Goal: Transaction & Acquisition: Purchase product/service

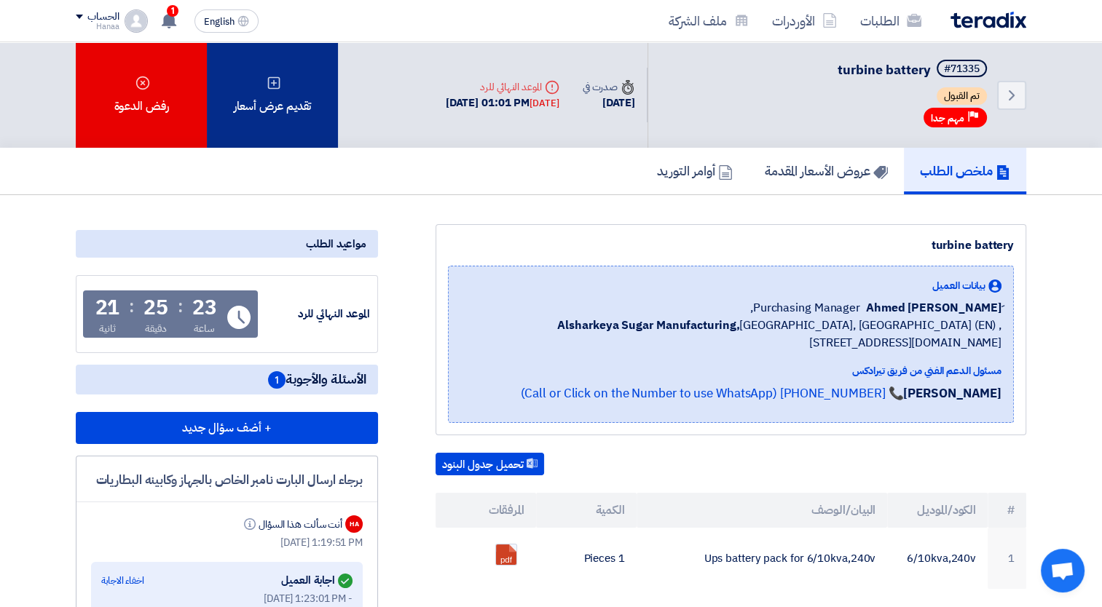
click at [291, 106] on div "تقديم عرض أسعار" at bounding box center [272, 95] width 131 height 106
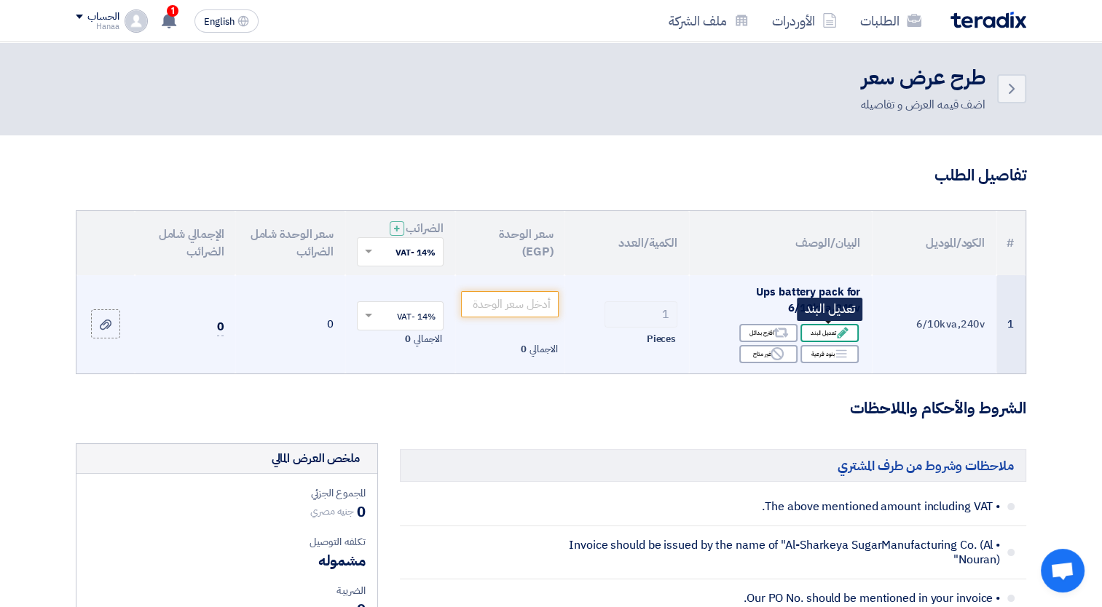
click at [831, 333] on div "Edit تعديل البند" at bounding box center [829, 333] width 58 height 18
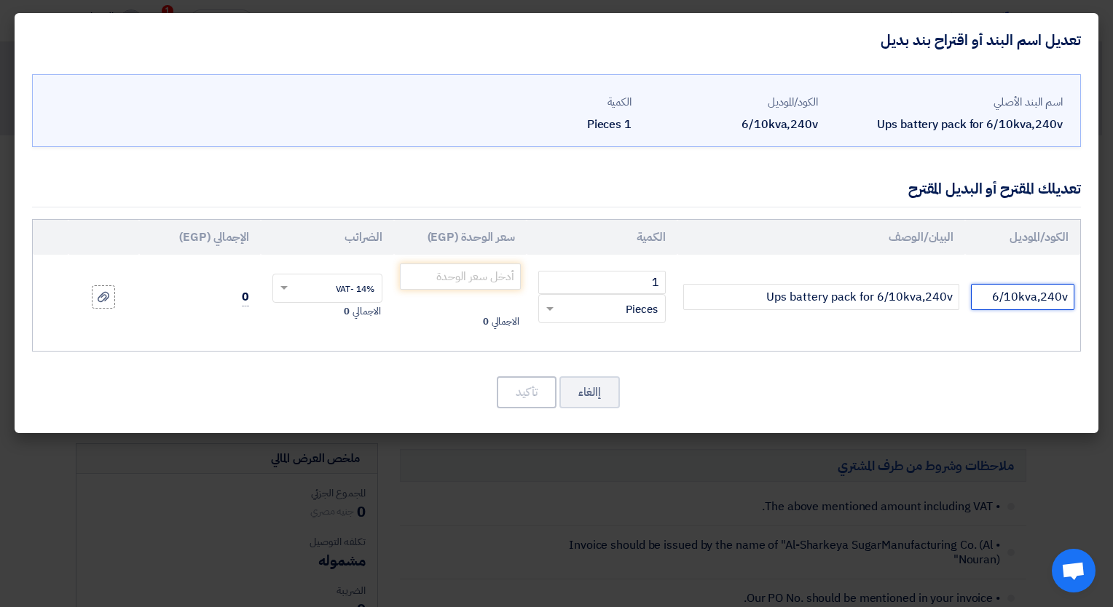
click at [1028, 301] on input "6/10kva,240v" at bounding box center [1022, 297] width 103 height 26
click at [1066, 296] on input "6/10kva,240v" at bounding box center [1022, 297] width 103 height 26
type input "6/10kva,240v"
click at [572, 392] on button "إالغاء" at bounding box center [589, 392] width 60 height 32
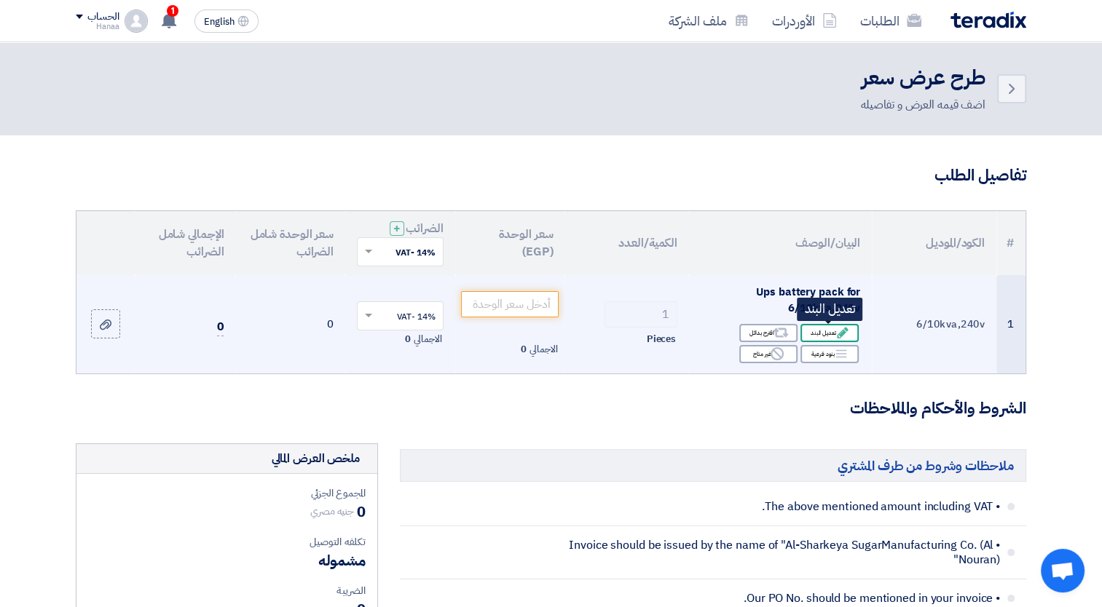
click at [831, 334] on div "Edit تعديل البند" at bounding box center [829, 333] width 58 height 18
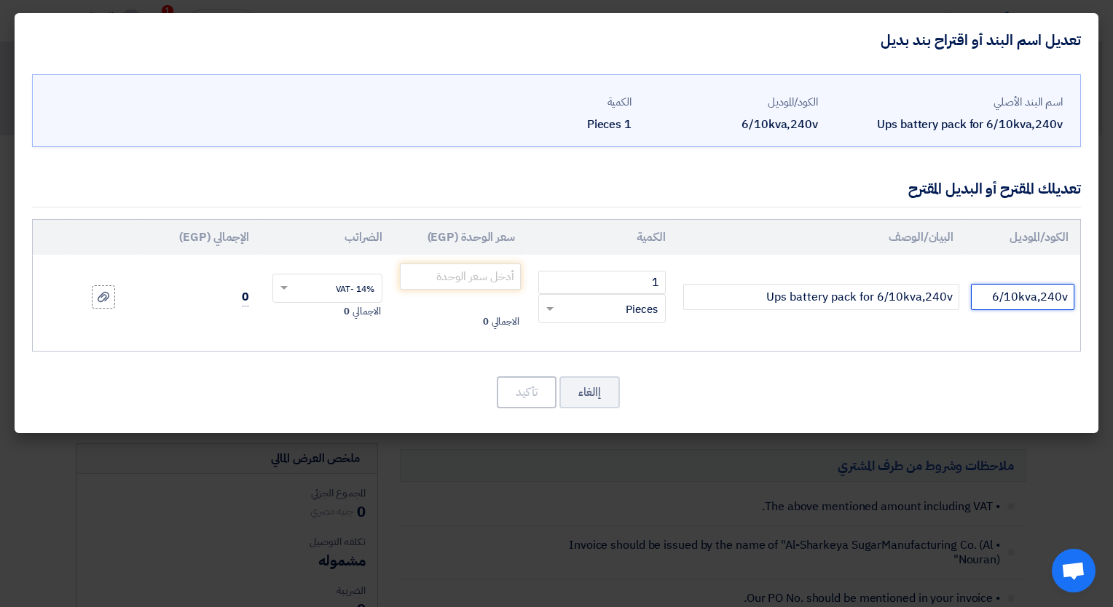
click at [998, 304] on input "6/10kva,240v" at bounding box center [1022, 297] width 103 height 26
drag, startPoint x: 989, startPoint y: 295, endPoint x: 1115, endPoint y: 267, distance: 129.0
type input "س"
type input "SRVS240BP-9A"
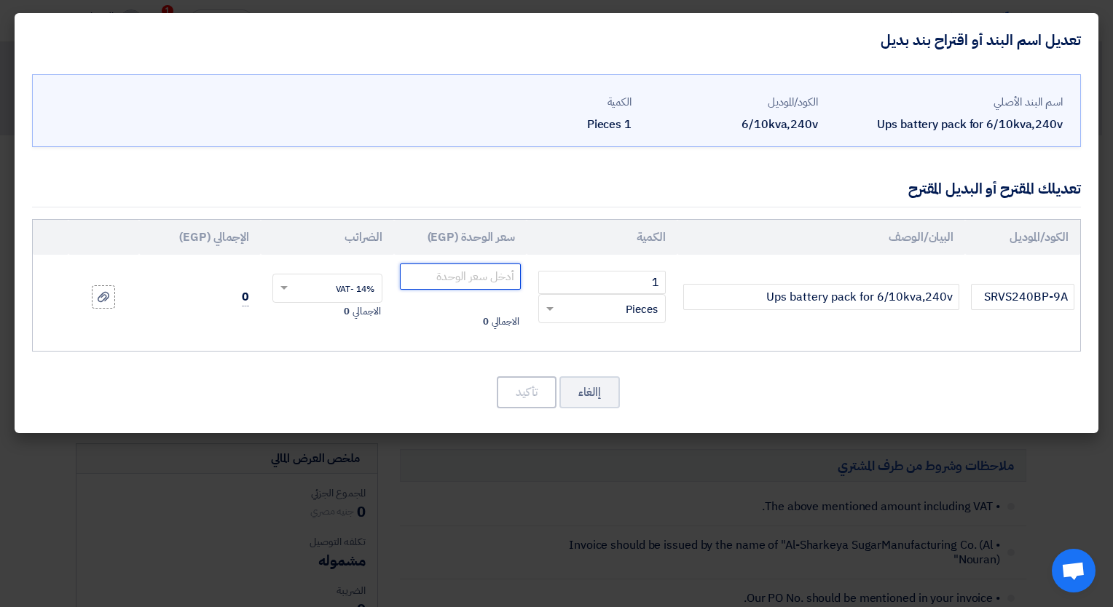
click at [462, 278] on input "number" at bounding box center [460, 277] width 121 height 26
type input "75000"
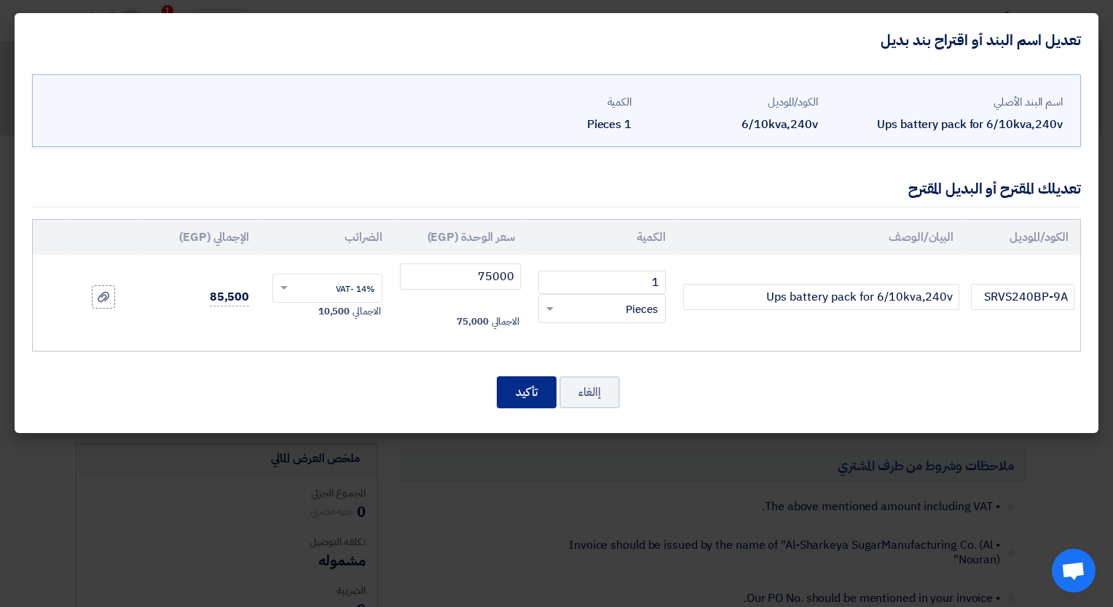
click at [522, 390] on button "تأكيد" at bounding box center [527, 392] width 60 height 32
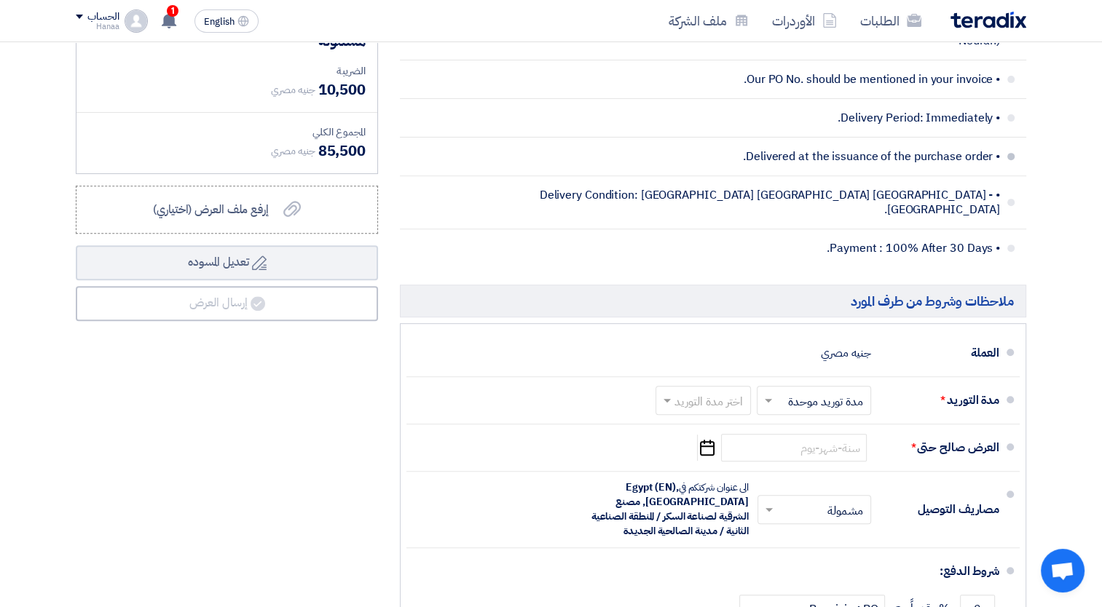
scroll to position [582, 0]
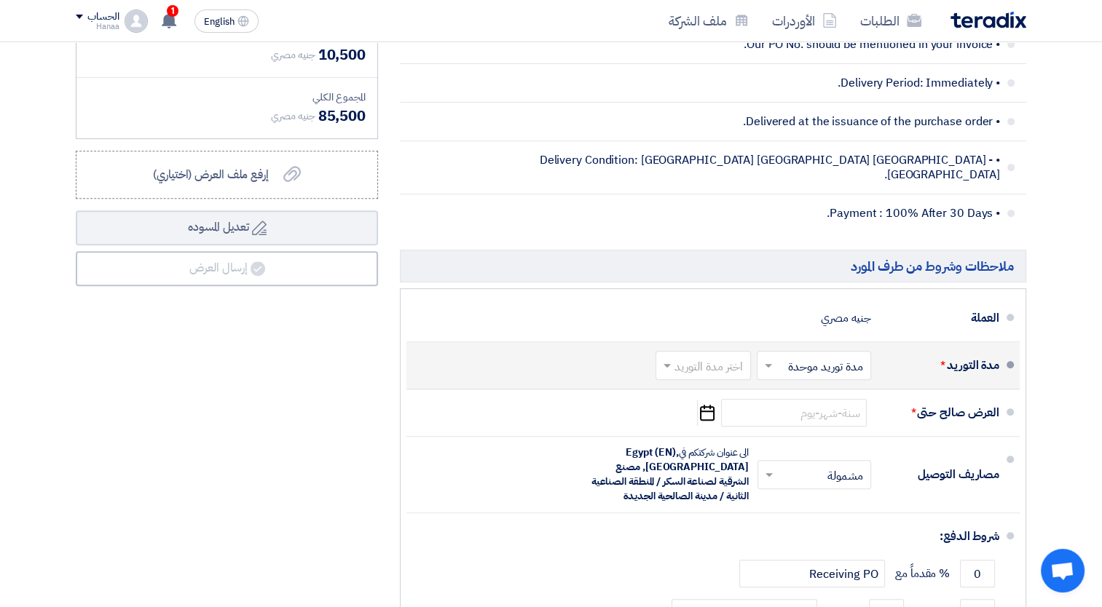
click at [773, 358] on span at bounding box center [766, 365] width 18 height 15
click at [784, 411] on div "مدة توريد موحدة" at bounding box center [816, 424] width 113 height 26
click at [675, 357] on input "text" at bounding box center [700, 367] width 88 height 21
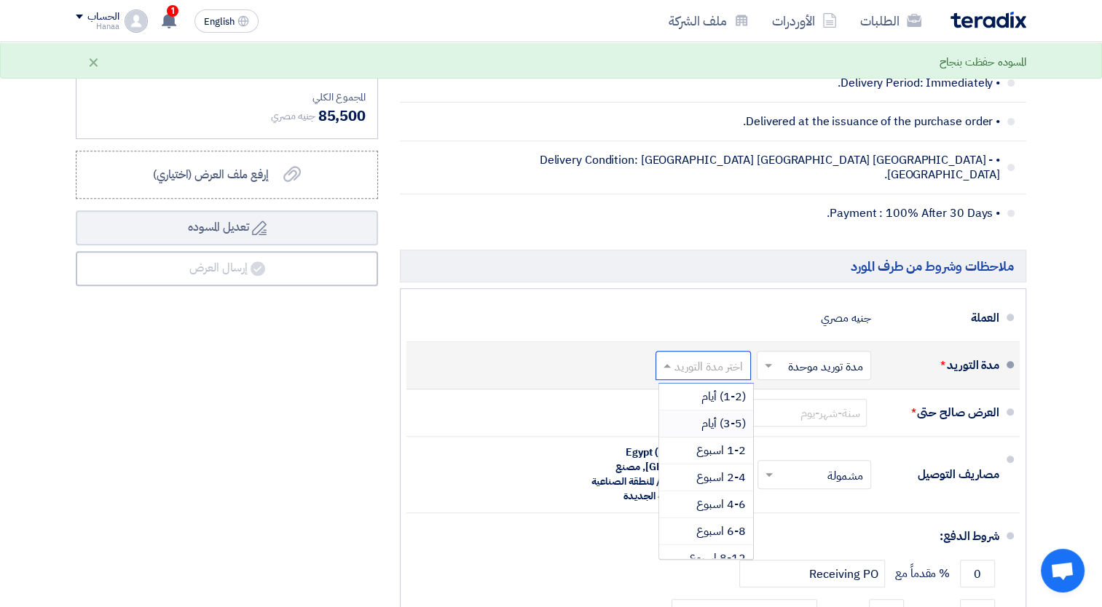
click at [693, 411] on div "(3-5) أيام" at bounding box center [706, 424] width 94 height 27
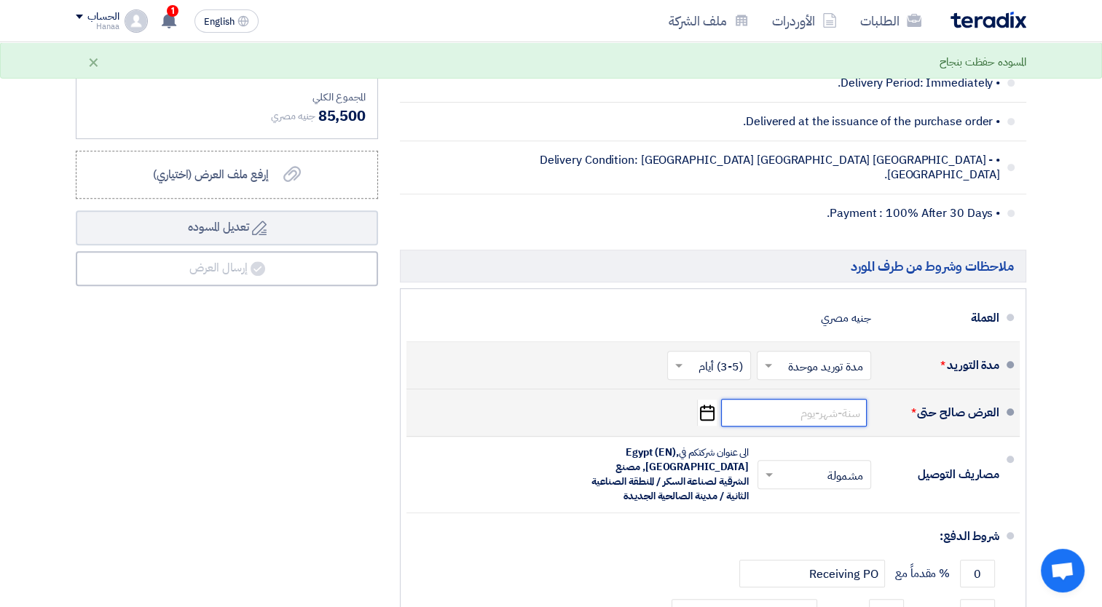
click at [849, 399] on input at bounding box center [794, 413] width 146 height 28
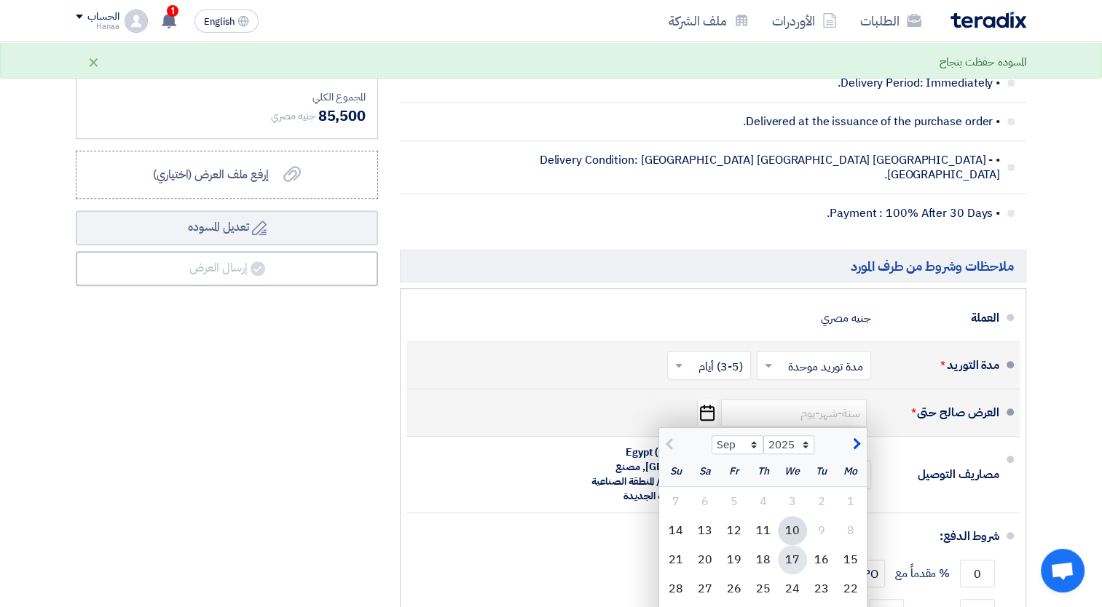
click at [790, 545] on div "17" at bounding box center [792, 559] width 29 height 29
type input "[DATE]"
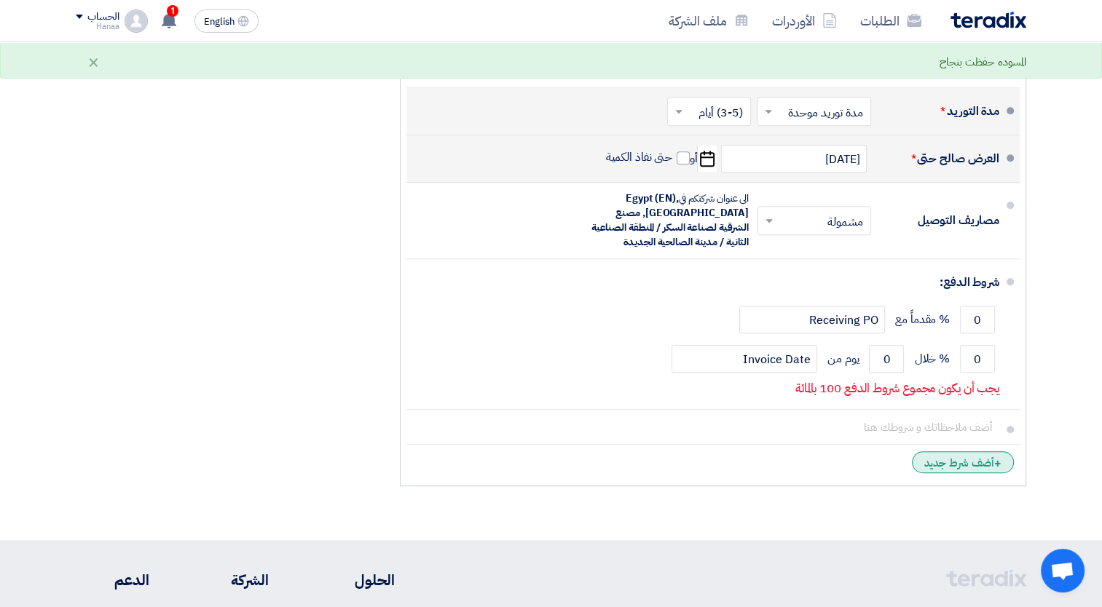
scroll to position [728, 0]
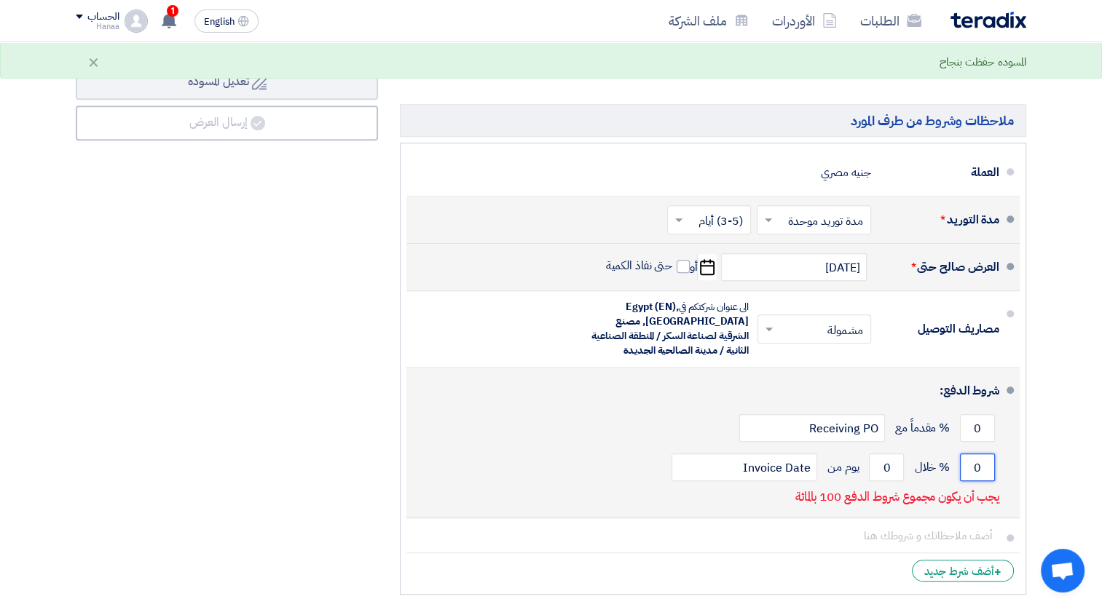
click at [981, 454] on input "0" at bounding box center [977, 468] width 35 height 28
drag, startPoint x: 984, startPoint y: 451, endPoint x: 968, endPoint y: 447, distance: 16.6
click at [968, 454] on input "0" at bounding box center [977, 468] width 35 height 28
type input "100"
drag, startPoint x: 888, startPoint y: 453, endPoint x: 879, endPoint y: 444, distance: 12.9
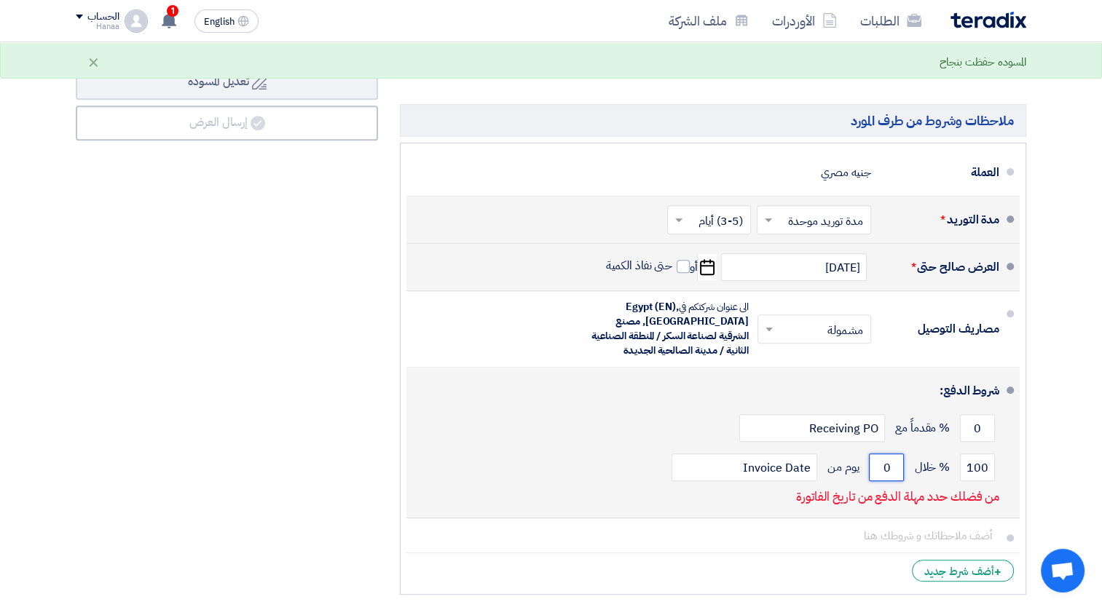
click at [879, 454] on input "0" at bounding box center [886, 468] width 35 height 28
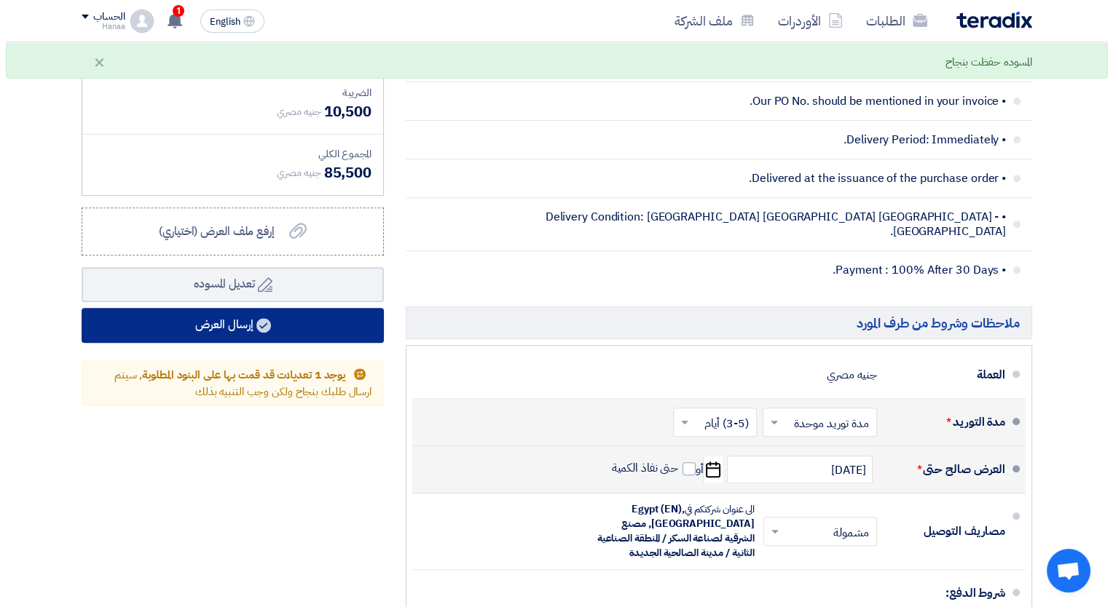
scroll to position [624, 0]
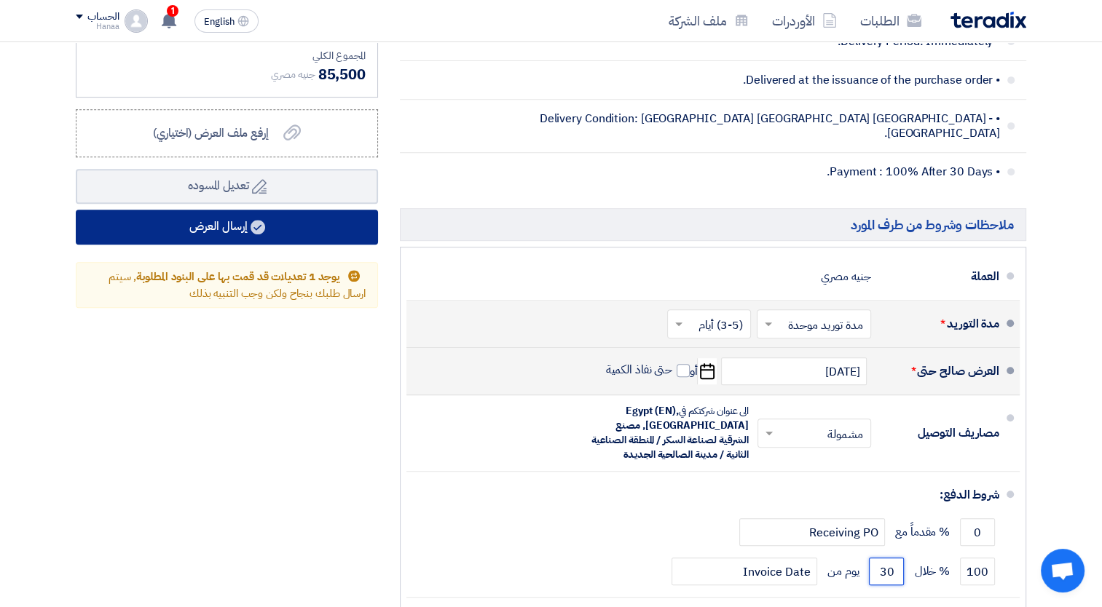
type input "30"
click at [205, 218] on button "إرسال العرض" at bounding box center [227, 227] width 302 height 35
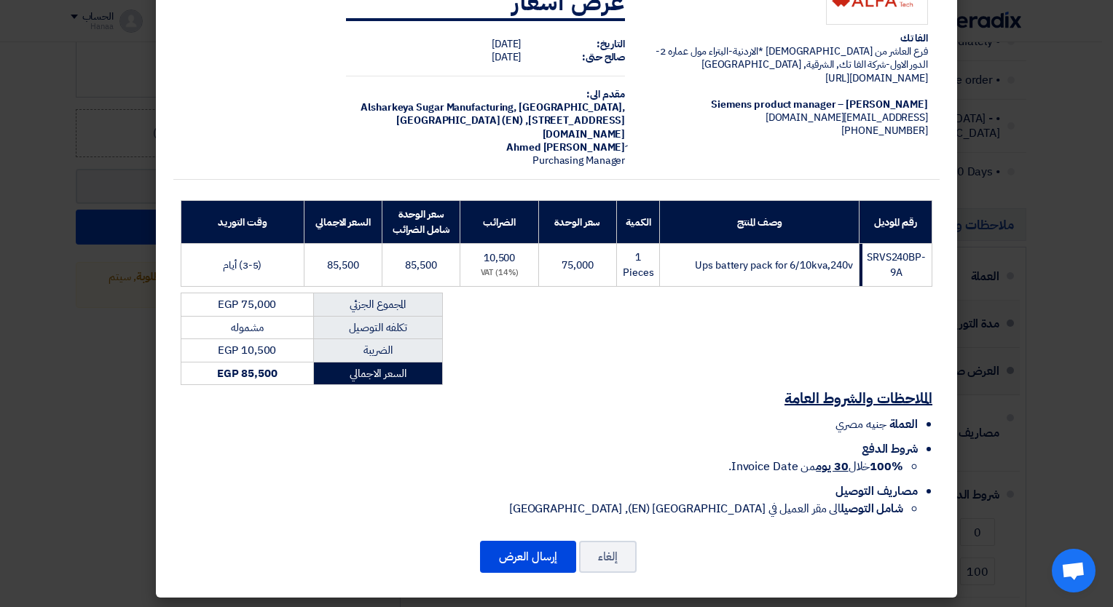
scroll to position [47, 0]
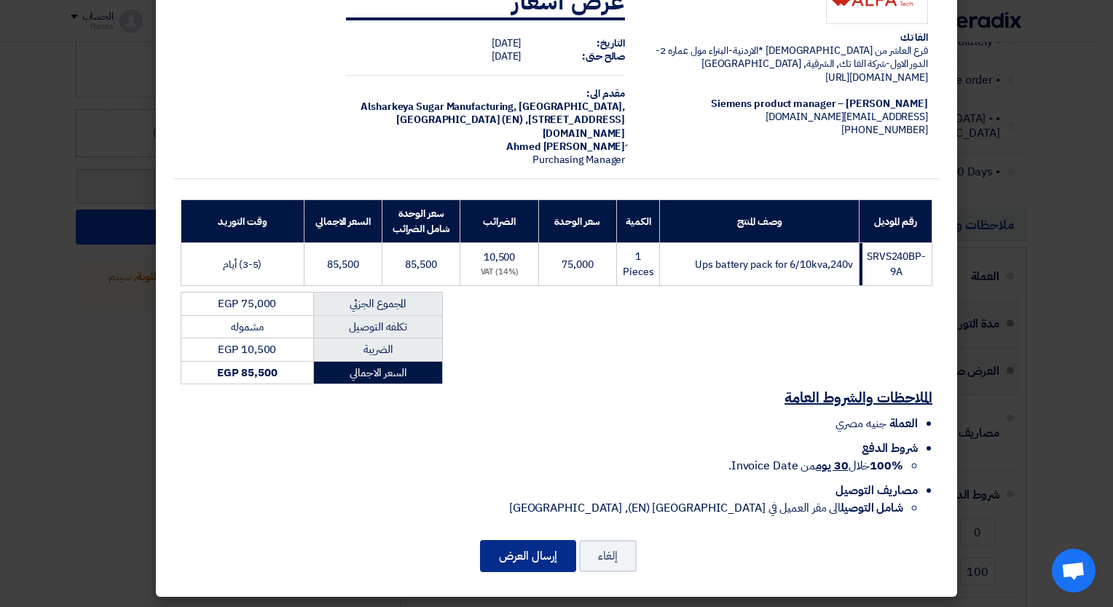
click at [513, 548] on button "إرسال العرض" at bounding box center [528, 556] width 96 height 32
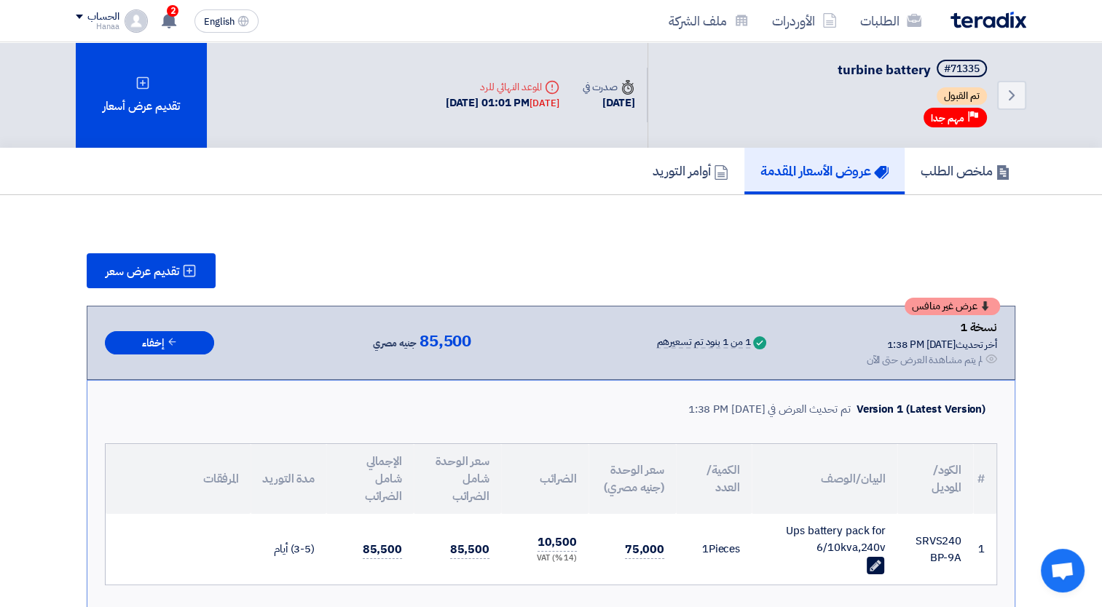
click at [938, 265] on div "تقديم عرض سعر" at bounding box center [551, 270] width 928 height 35
click at [883, 18] on link "الطلبات" at bounding box center [890, 21] width 84 height 34
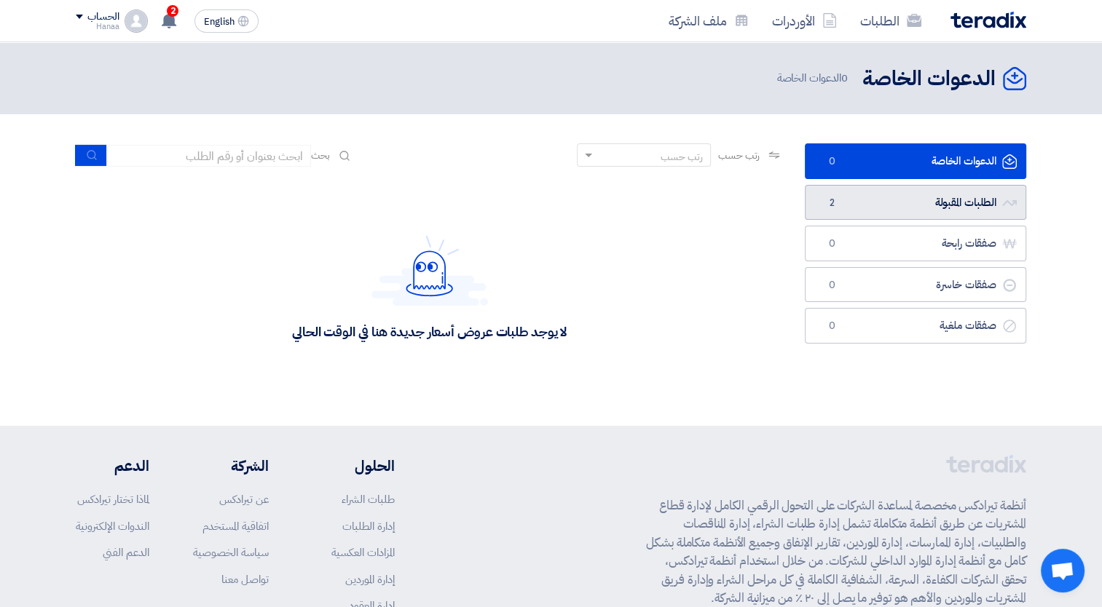
click at [898, 204] on link "الطلبات المقبولة الطلبات المقبولة 2" at bounding box center [915, 203] width 221 height 36
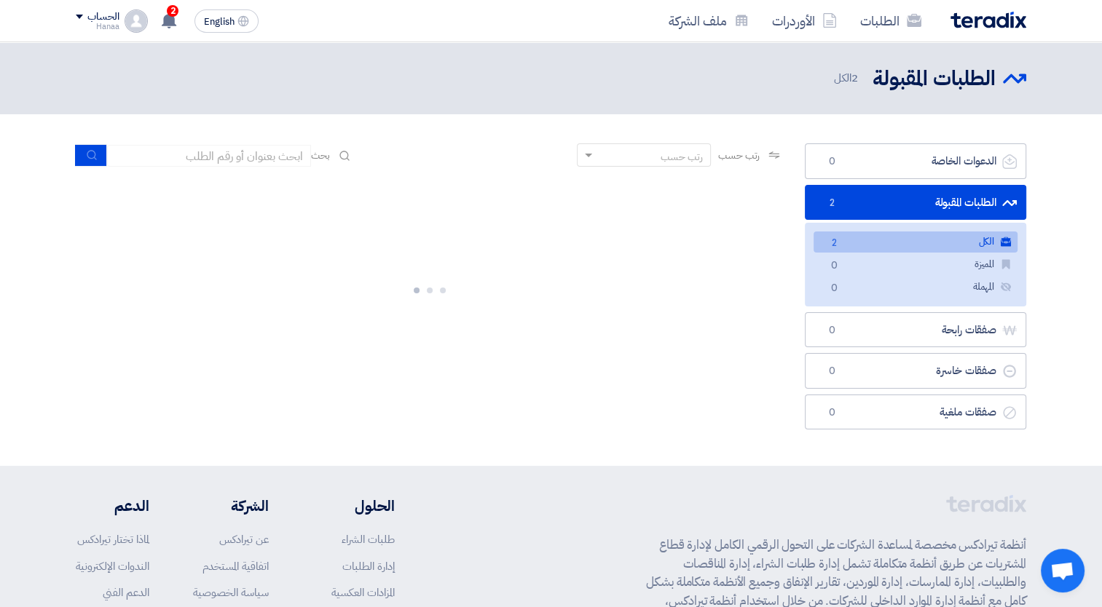
click at [899, 239] on link "الكل الكل 2" at bounding box center [915, 242] width 204 height 21
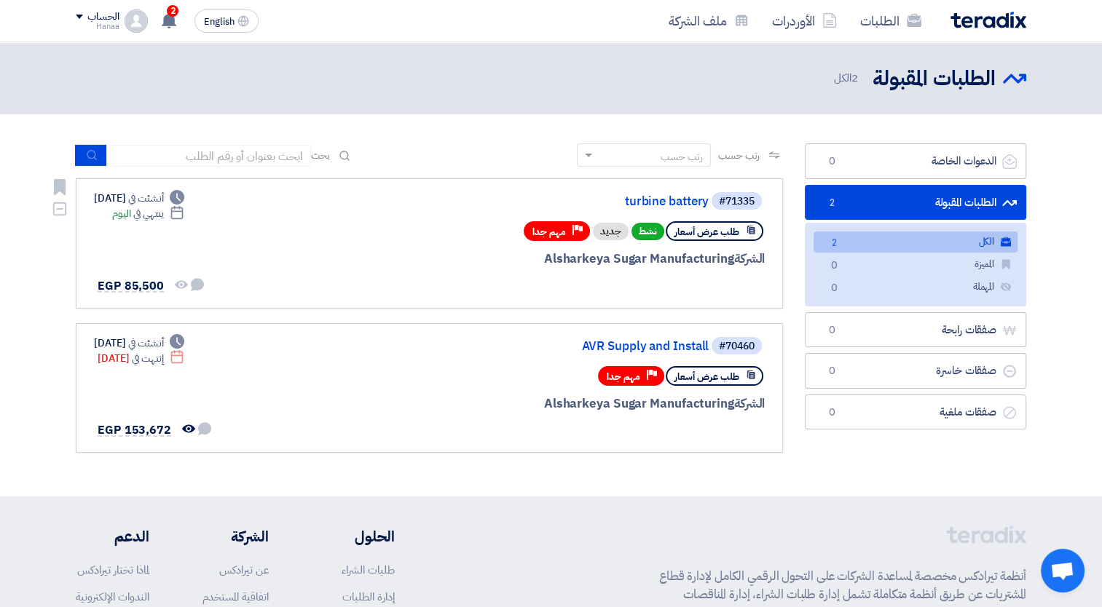
click at [287, 234] on div "#71335 turbine battery طلب عرض أسعار نشط جديد Priority مهم جدا الشركة Alsharkey…" at bounding box center [429, 244] width 671 height 106
click at [163, 216] on span "ينتهي في" at bounding box center [148, 213] width 30 height 15
click at [427, 241] on div "طلب عرض أسعار نشط جديد Priority مهم جدا" at bounding box center [589, 230] width 350 height 25
click at [662, 206] on link "turbine battery" at bounding box center [562, 201] width 291 height 13
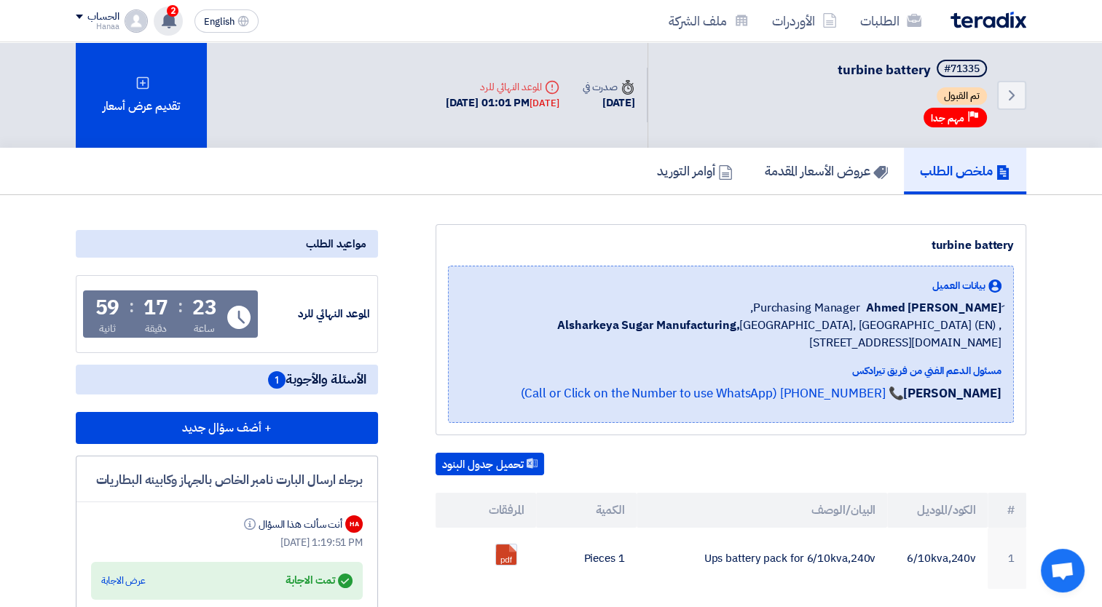
click at [165, 15] on icon at bounding box center [169, 20] width 16 height 16
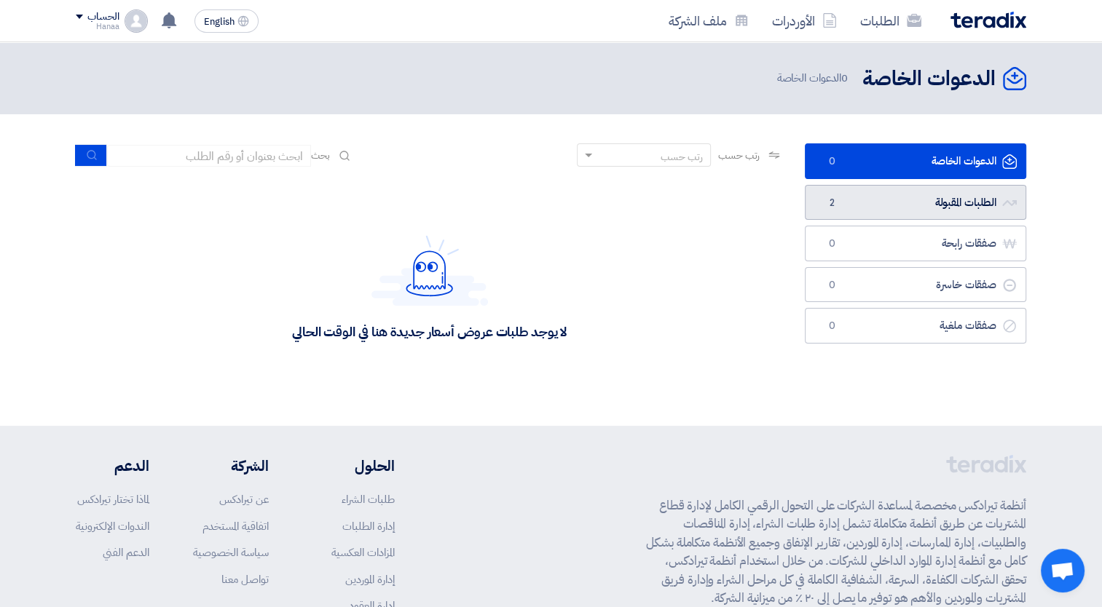
click at [889, 199] on link "الطلبات المقبولة الطلبات المقبولة 2" at bounding box center [915, 203] width 221 height 36
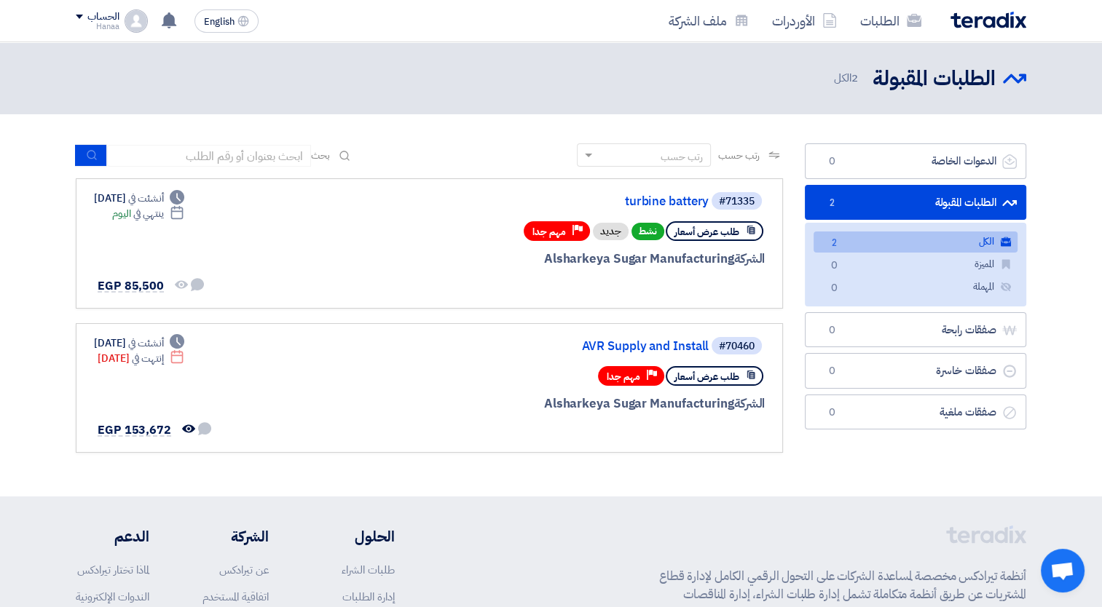
click at [884, 250] on link "الكل الكل 2" at bounding box center [915, 242] width 204 height 21
click at [683, 202] on link "turbine battery" at bounding box center [562, 201] width 291 height 13
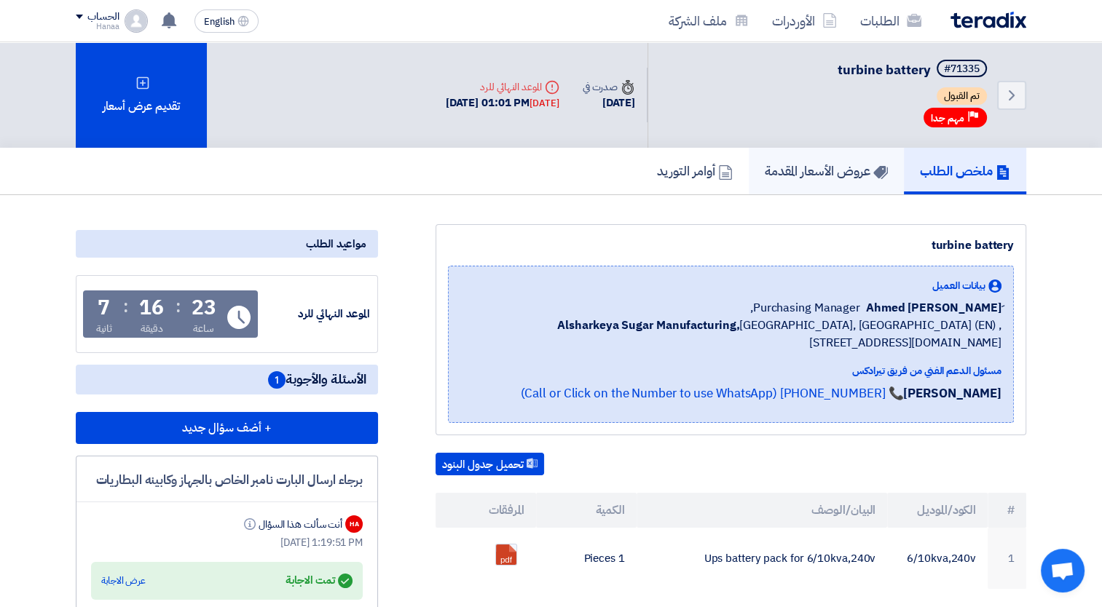
click at [795, 162] on h5 "عروض الأسعار المقدمة" at bounding box center [825, 170] width 123 height 17
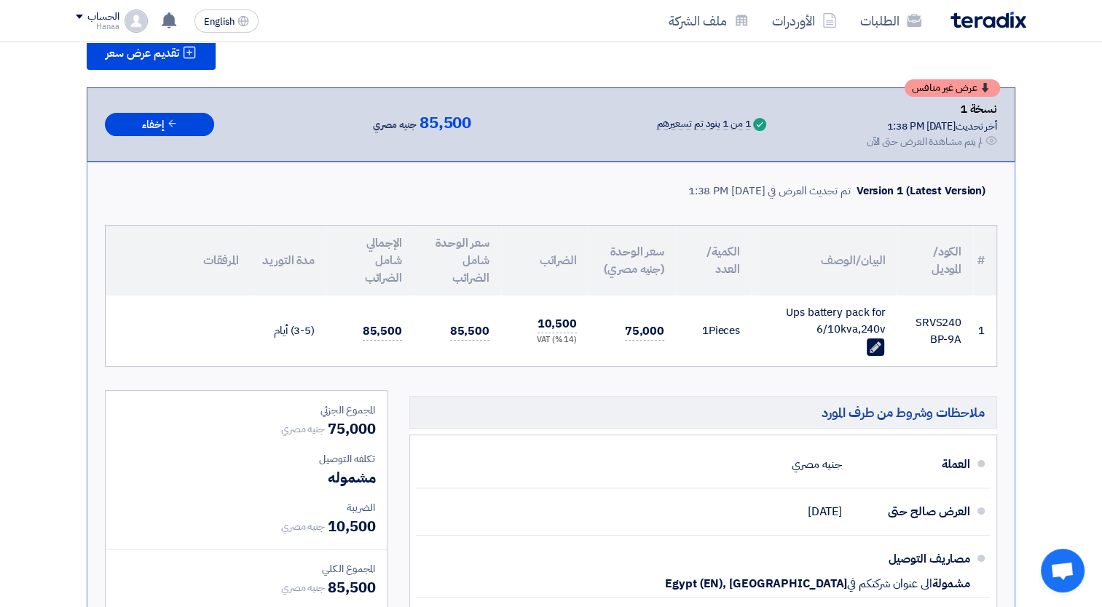
scroll to position [291, 0]
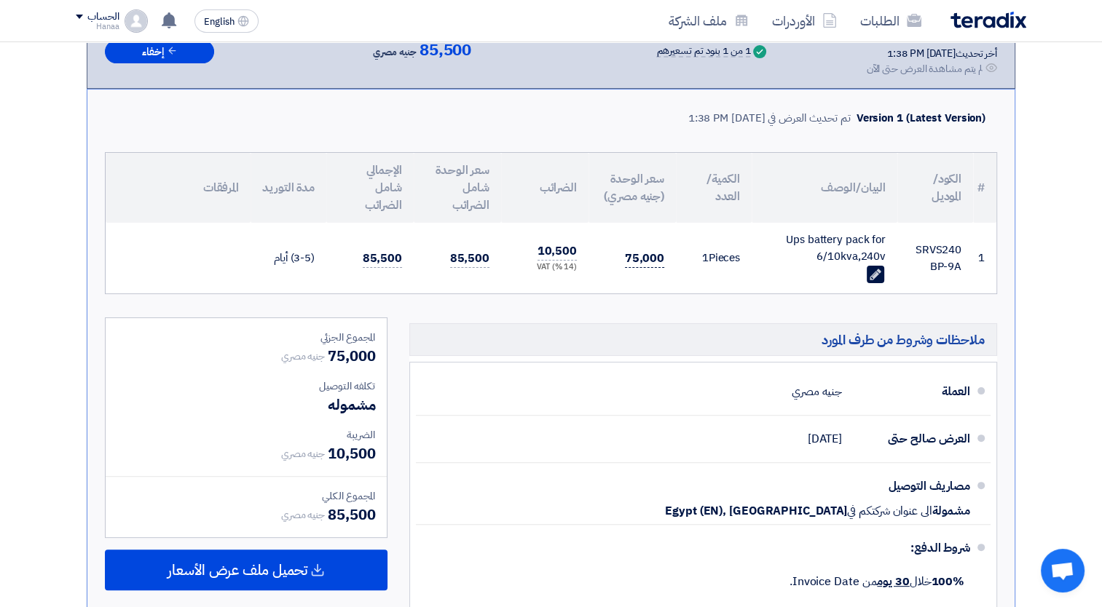
click at [649, 253] on span "75,000" at bounding box center [644, 259] width 39 height 18
click at [651, 255] on span "75,000" at bounding box center [644, 259] width 39 height 18
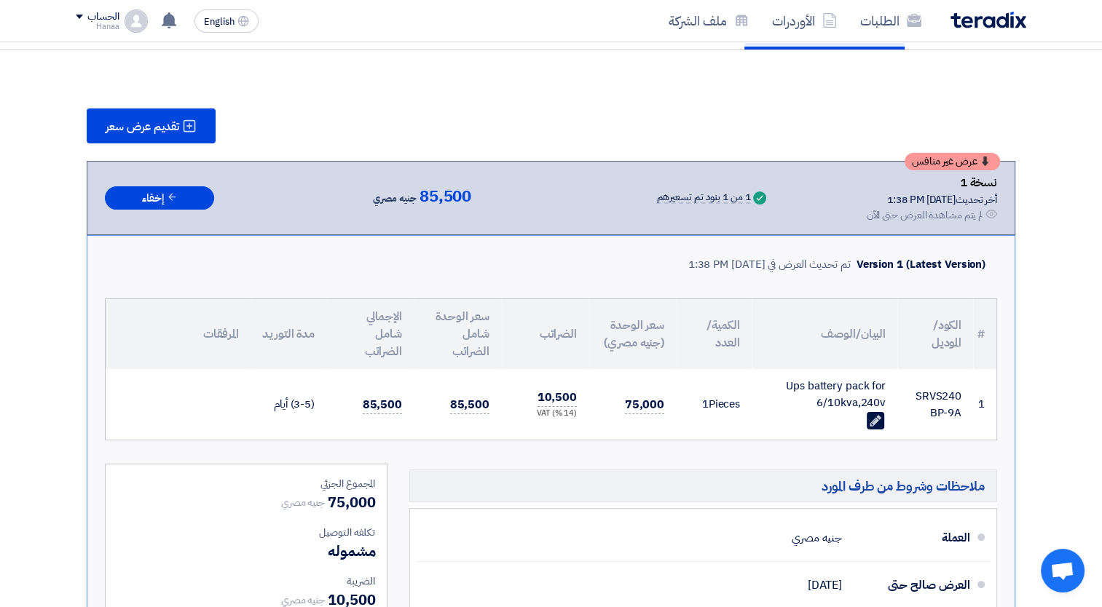
scroll to position [146, 0]
click at [141, 197] on button "إخفاء" at bounding box center [159, 198] width 109 height 24
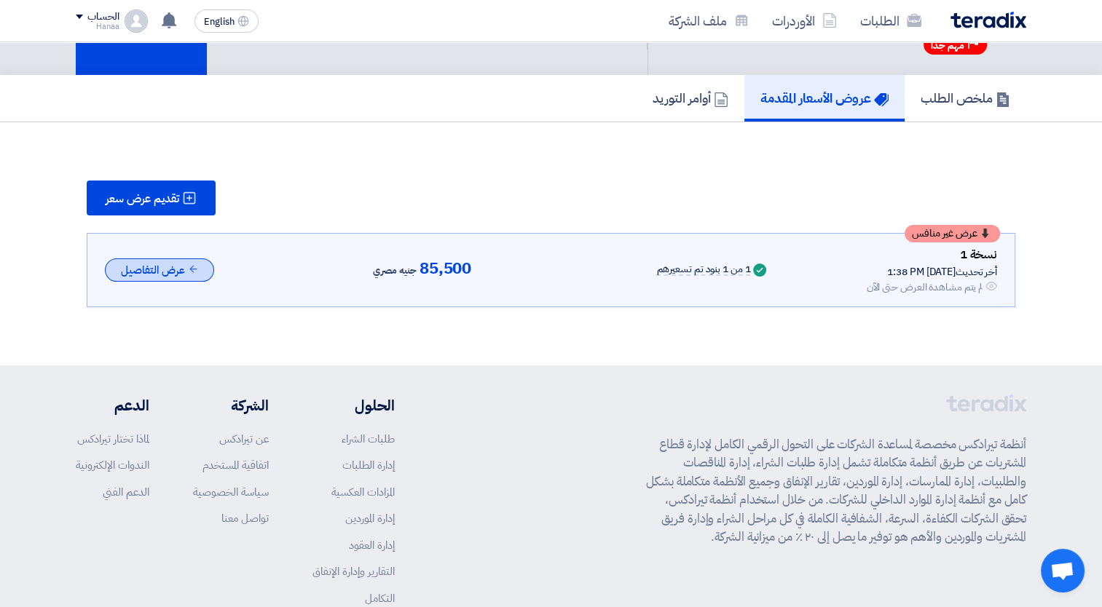
scroll to position [0, 0]
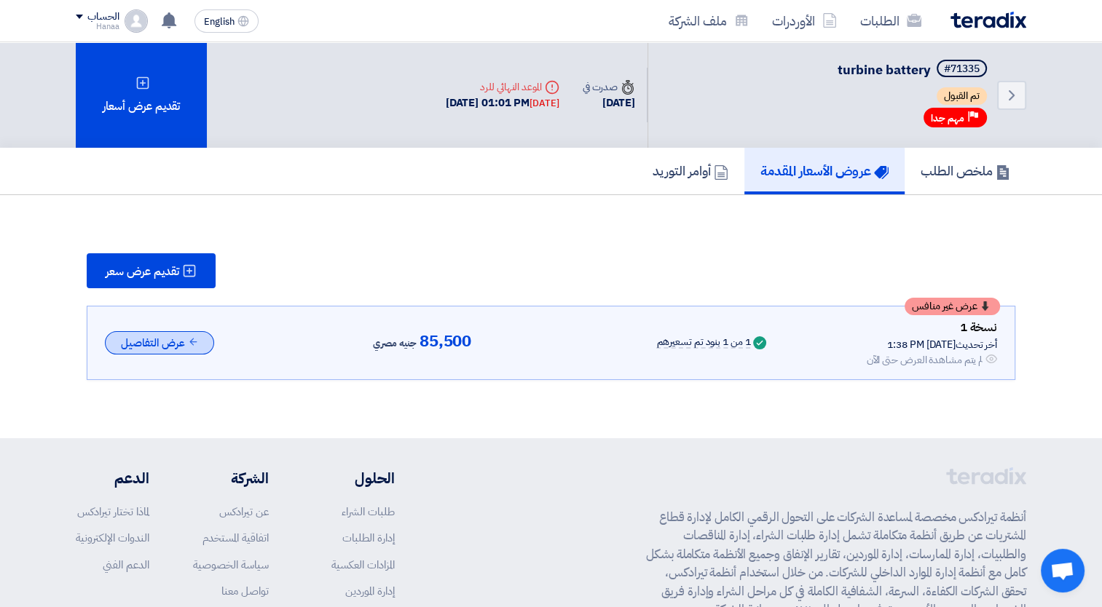
click at [172, 342] on button "عرض التفاصيل" at bounding box center [159, 343] width 109 height 24
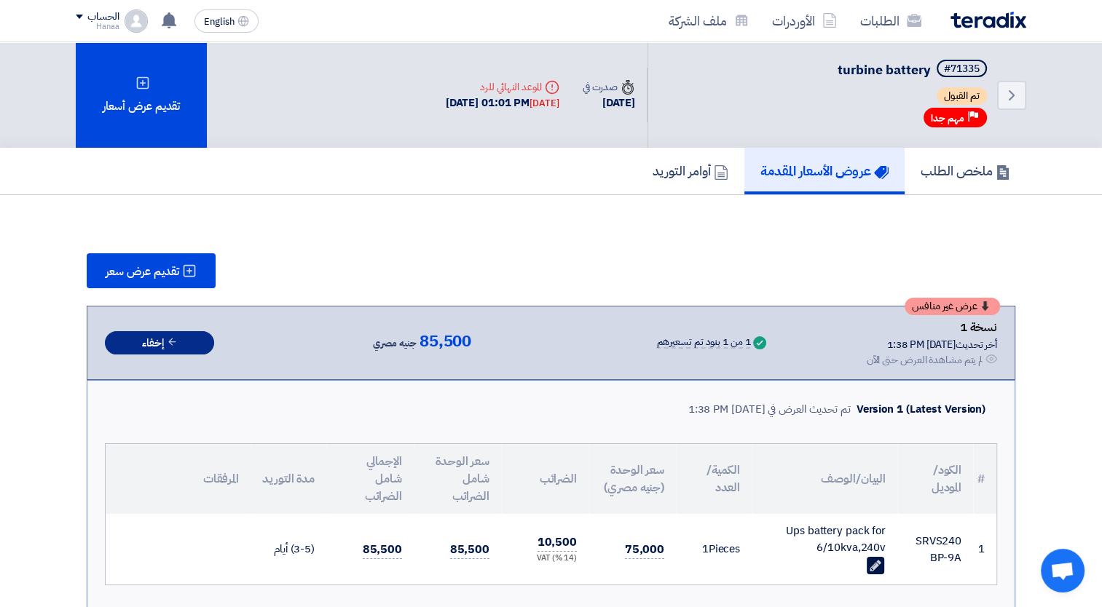
click at [172, 343] on icon at bounding box center [172, 341] width 11 height 11
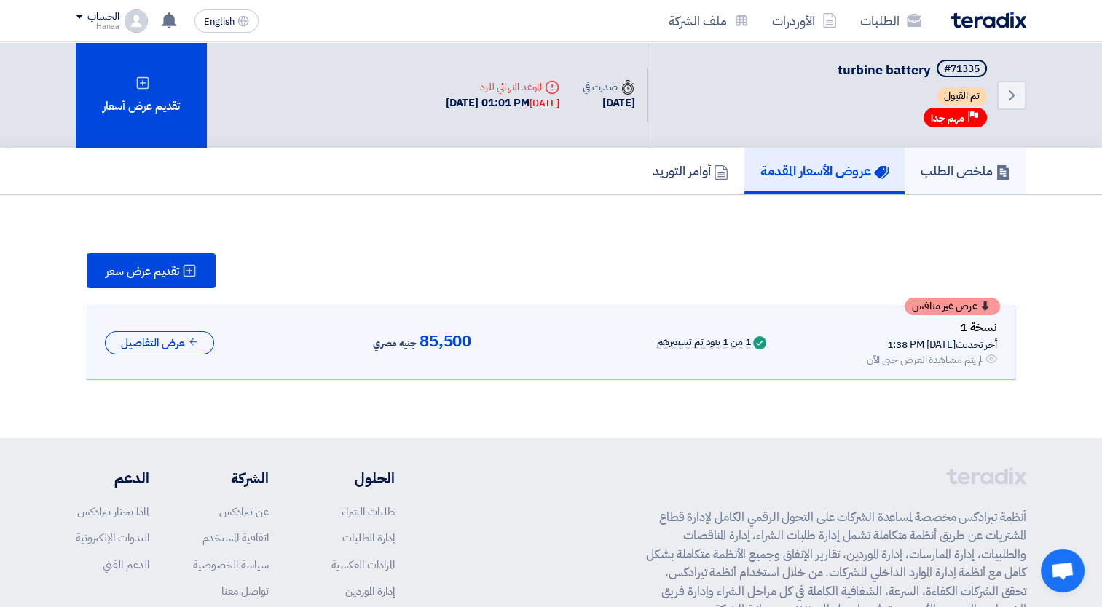
click at [976, 170] on h5 "ملخص الطلب" at bounding box center [965, 170] width 90 height 17
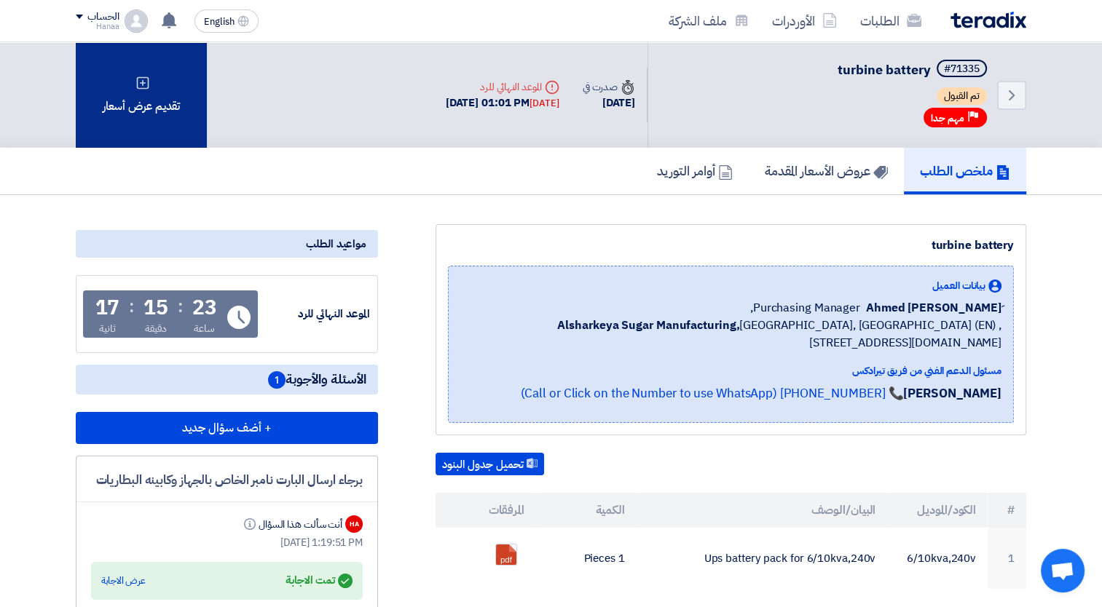
click at [157, 76] on div "تقديم عرض أسعار" at bounding box center [141, 95] width 131 height 106
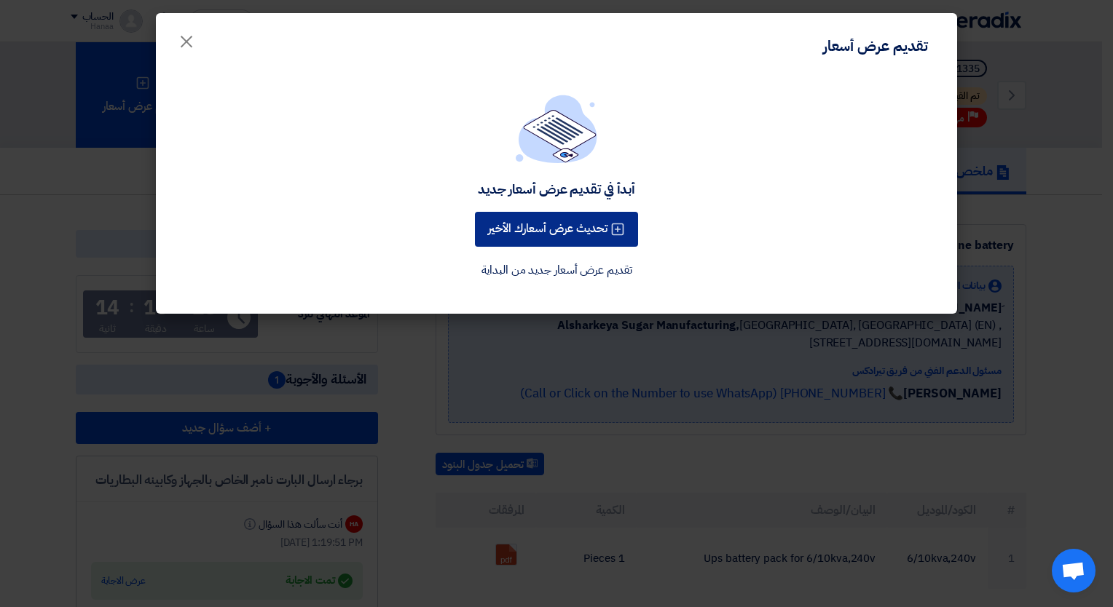
click at [563, 234] on button "تحديث عرض أسعارك الأخير" at bounding box center [556, 229] width 163 height 35
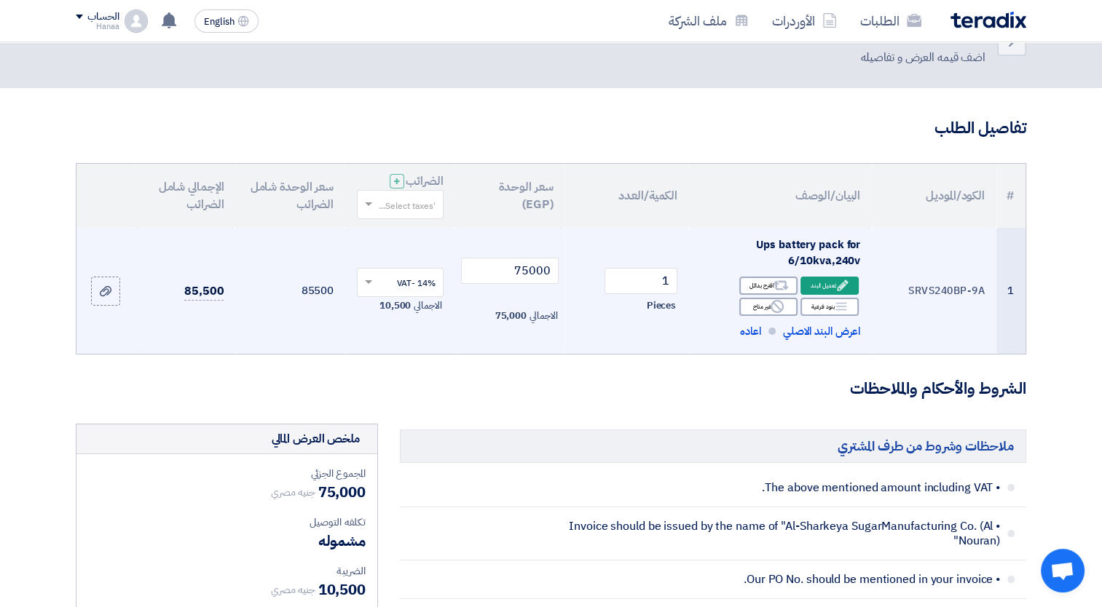
scroll to position [73, 0]
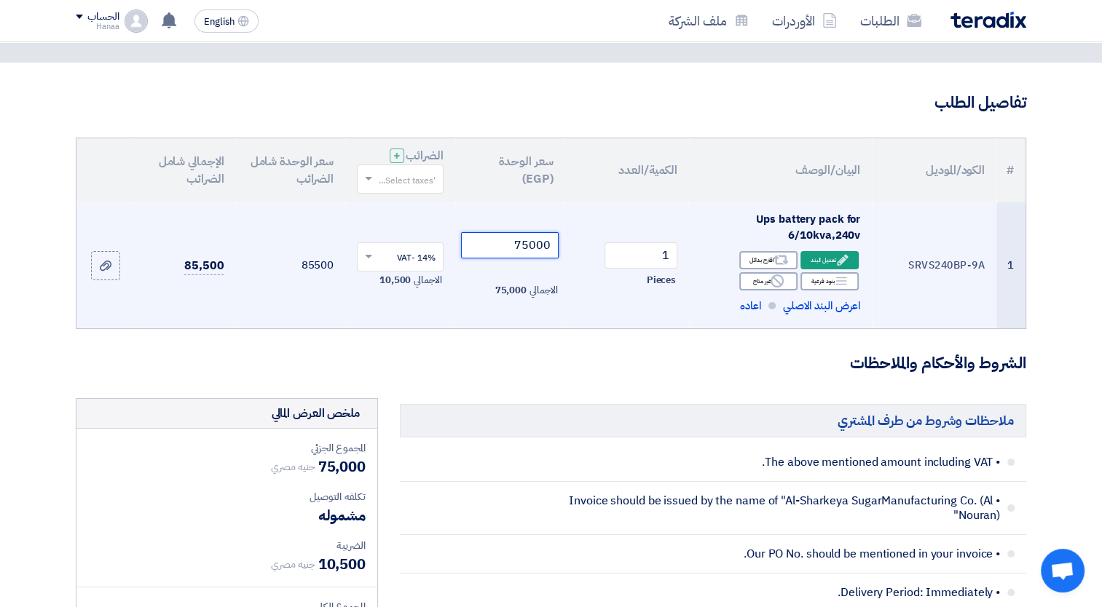
click at [537, 250] on input "75000" at bounding box center [510, 245] width 98 height 26
drag, startPoint x: 550, startPoint y: 247, endPoint x: 435, endPoint y: 248, distance: 115.0
click at [435, 248] on tr "1 SRVS240BP-9A Ups battery pack for 6/10kva,240v Edit تعديل البند Alternative 1" at bounding box center [550, 265] width 949 height 127
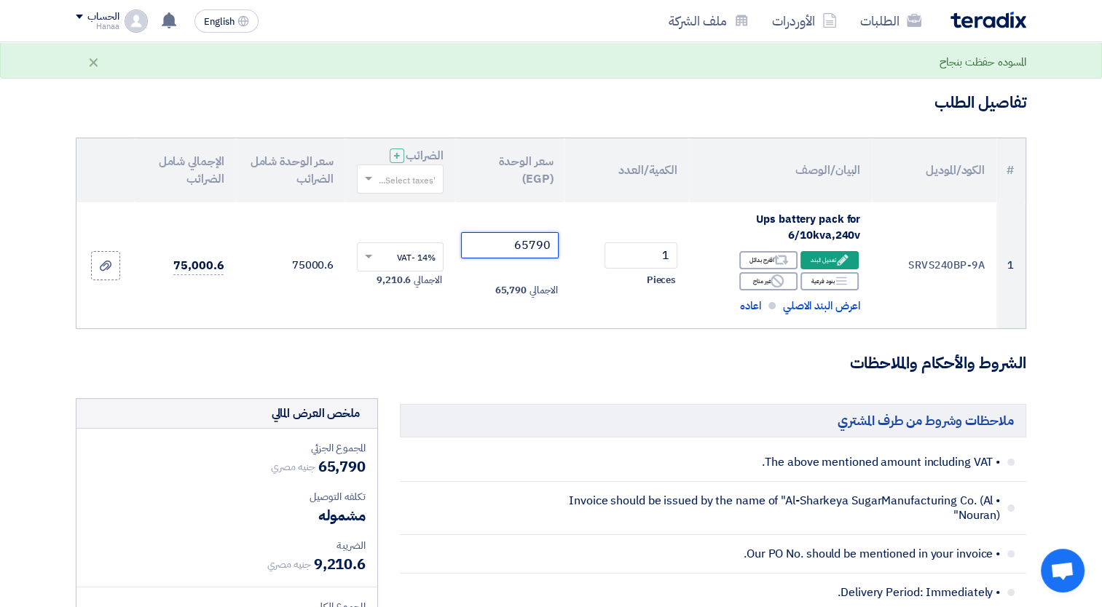
type input "65790"
click at [593, 370] on h3 "الشروط والأحكام والملاحظات" at bounding box center [551, 363] width 950 height 23
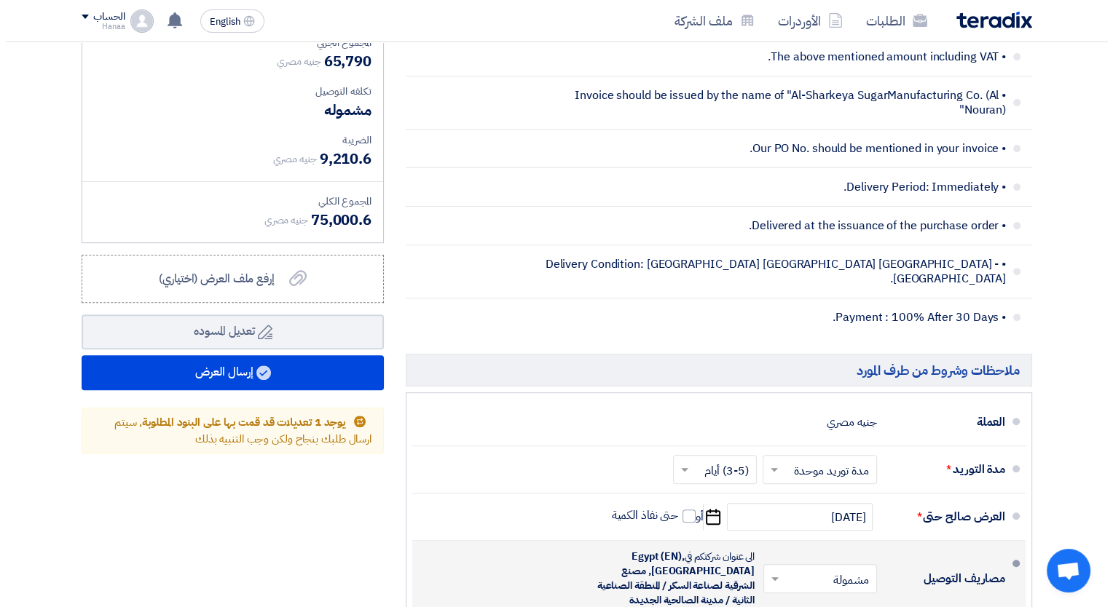
scroll to position [510, 0]
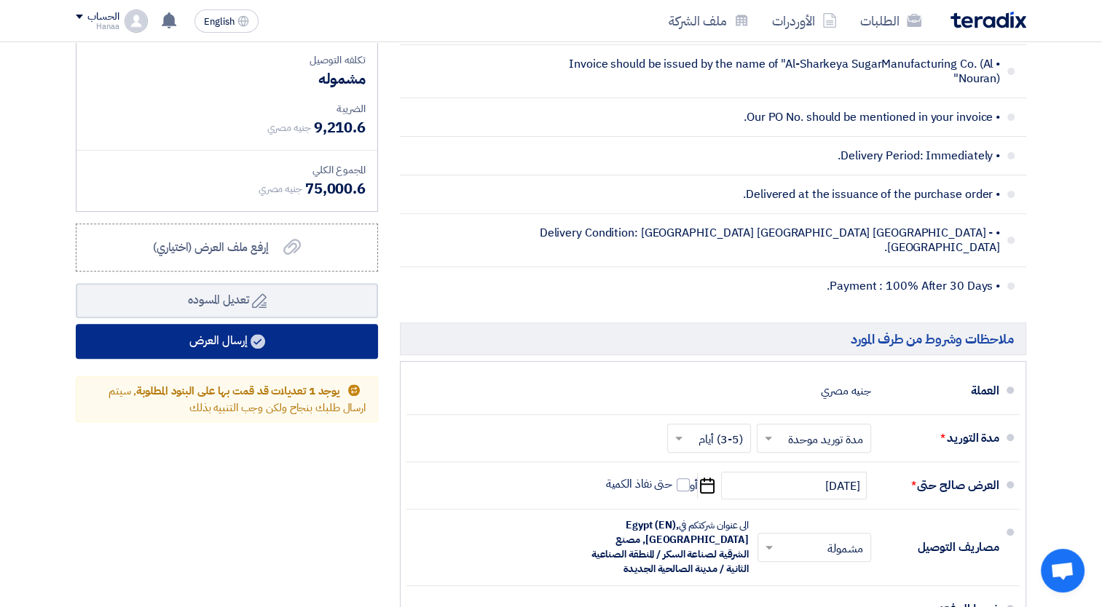
click at [212, 334] on button "إرسال العرض" at bounding box center [227, 341] width 302 height 35
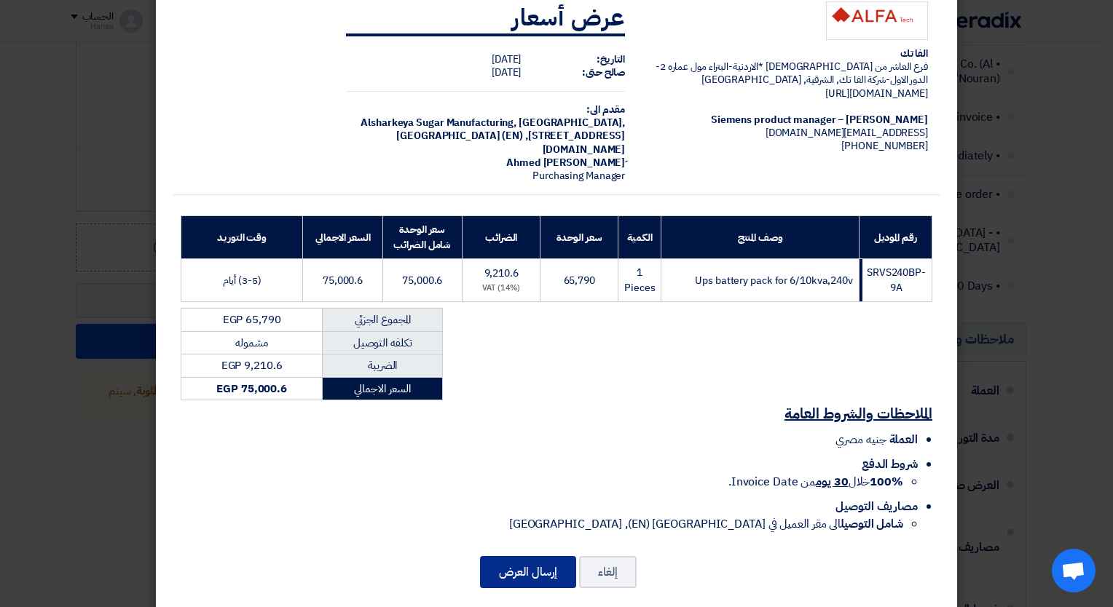
scroll to position [47, 0]
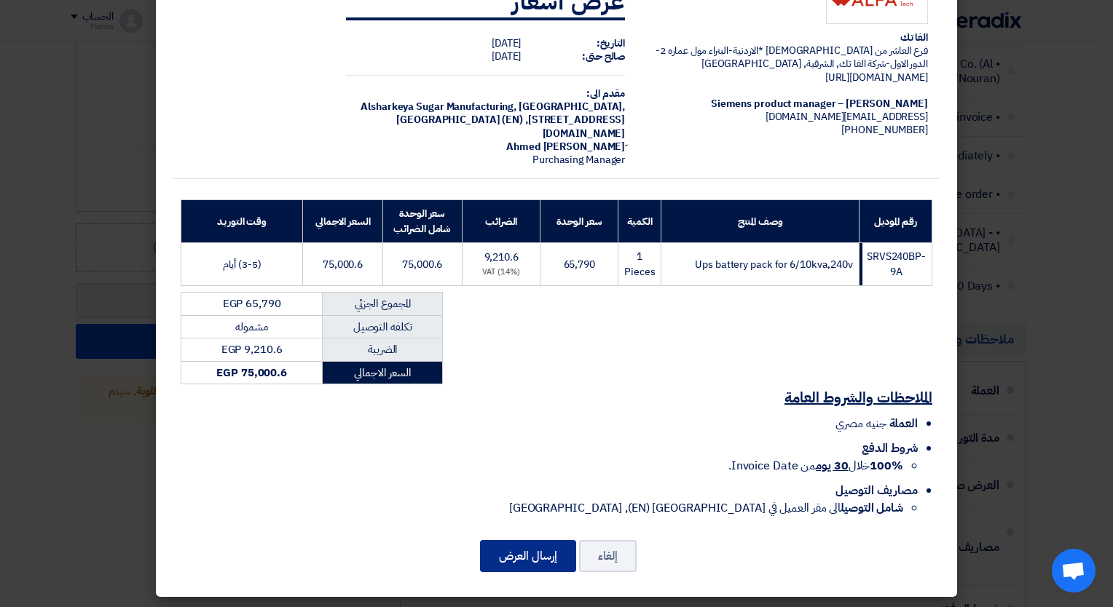
click at [535, 554] on button "إرسال العرض" at bounding box center [528, 556] width 96 height 32
